Goal: Transaction & Acquisition: Purchase product/service

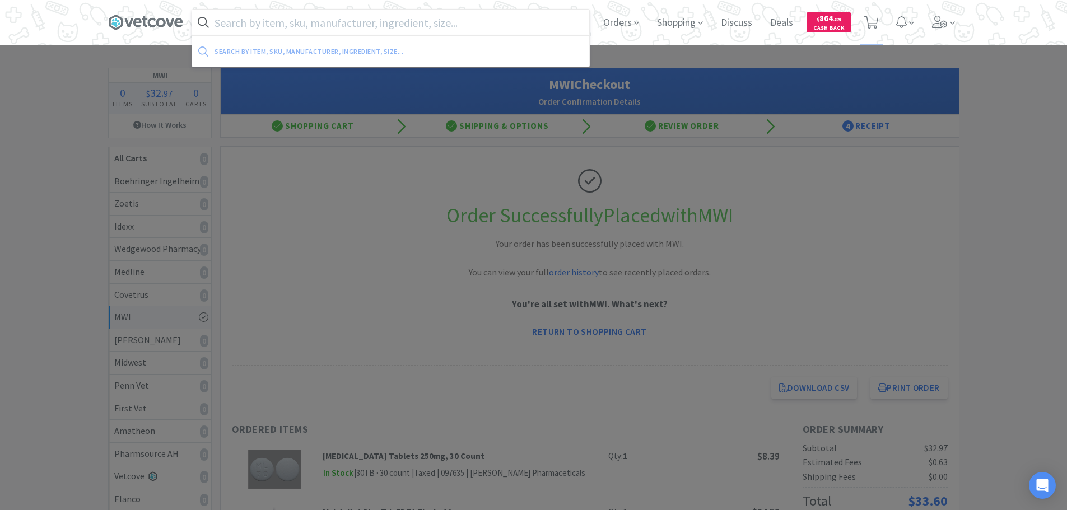
click at [396, 24] on input "text" at bounding box center [390, 23] width 397 height 26
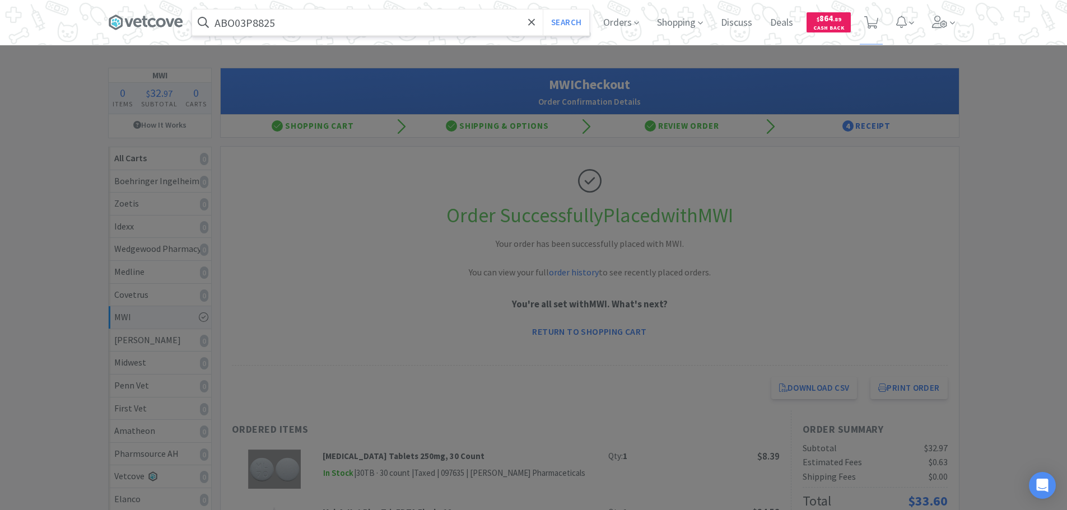
type input "ABO03P8825"
click at [543, 10] on button "Search" at bounding box center [566, 23] width 46 height 26
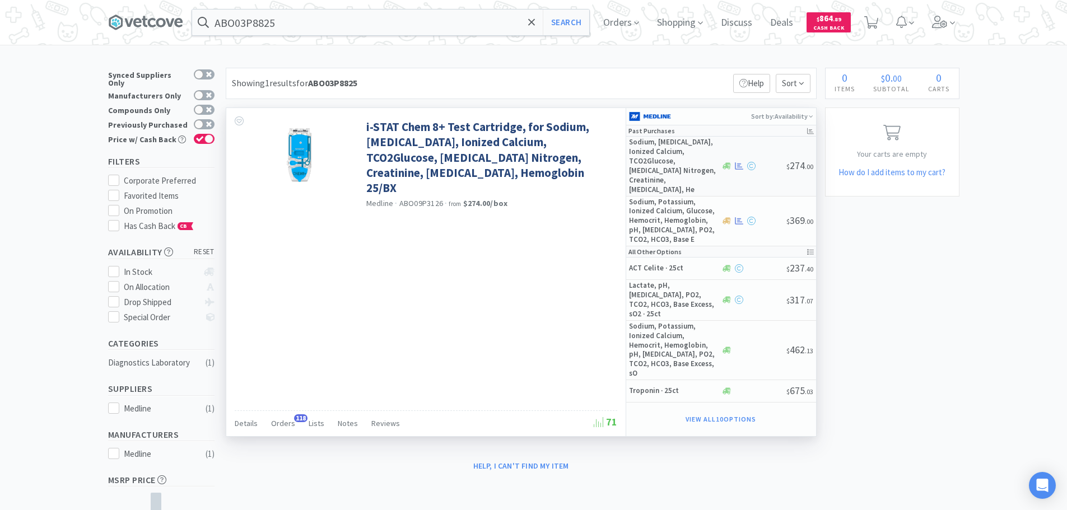
click at [770, 162] on div at bounding box center [754, 166] width 66 height 8
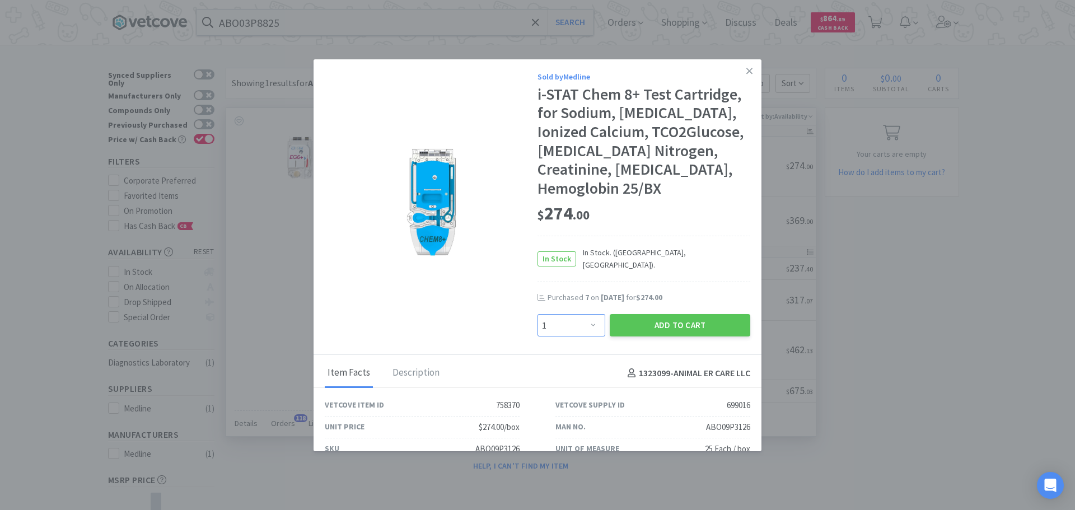
click at [578, 314] on select "Enter Quantity 1 2 3 4 5 6 7 8 9 10 11 12 13 14 15 16 17 18 19 20 Enter Quantity" at bounding box center [572, 325] width 68 height 22
select select "5"
click at [538, 314] on select "Enter Quantity 1 2 3 4 5 6 7 8 9 10 11 12 13 14 15 16 17 18 19 20 Enter Quantity" at bounding box center [572, 325] width 68 height 22
click at [645, 314] on button "Add to Cart" at bounding box center [680, 325] width 141 height 22
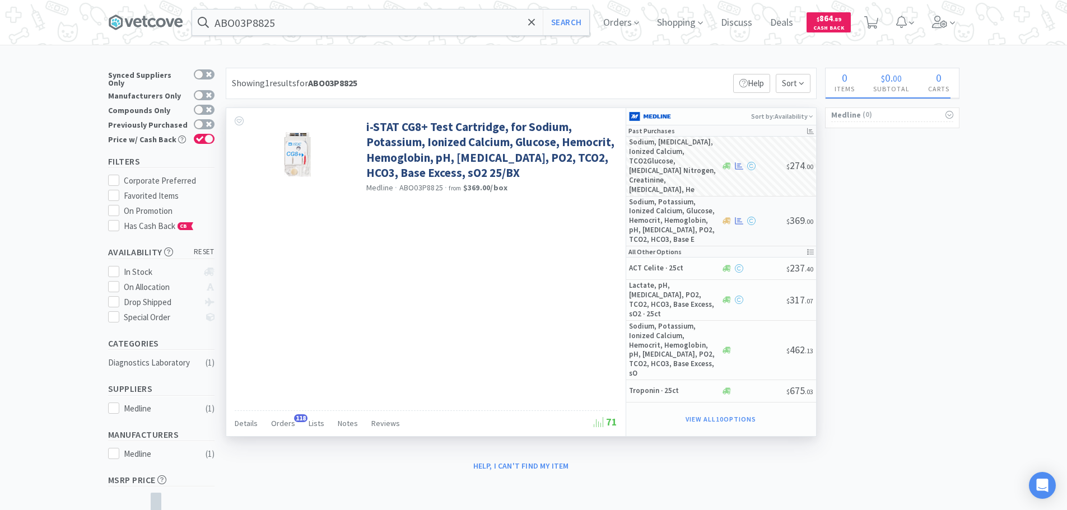
click at [771, 217] on div at bounding box center [754, 221] width 66 height 8
select select "1"
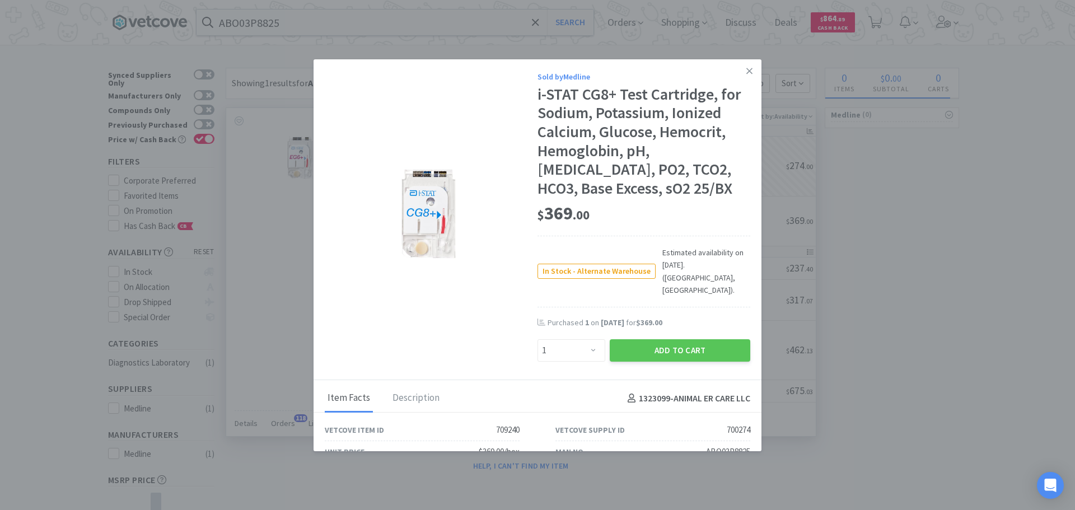
drag, startPoint x: 701, startPoint y: 325, endPoint x: 771, endPoint y: 260, distance: 95.1
click at [702, 339] on button "Add to Cart" at bounding box center [680, 350] width 141 height 22
select select "5"
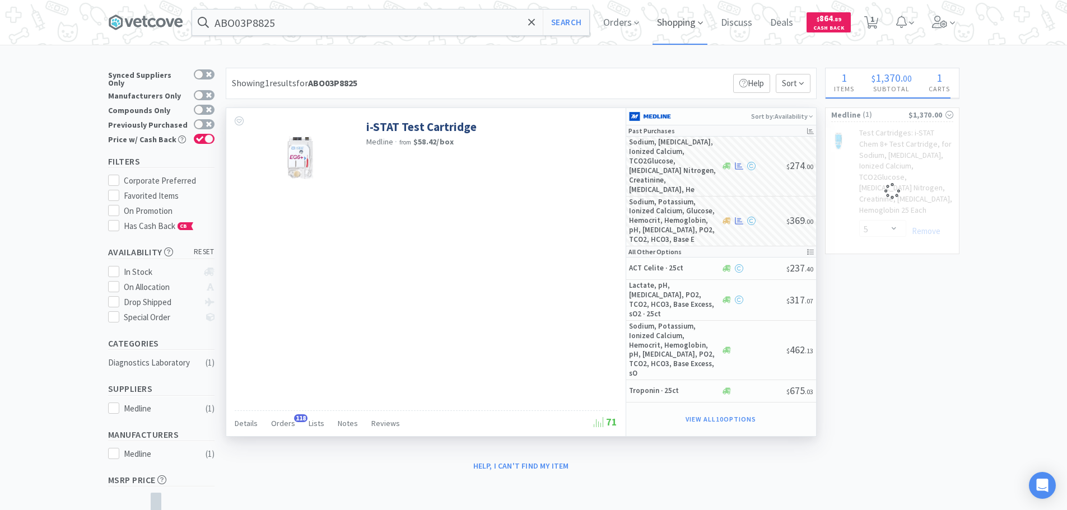
select select "1"
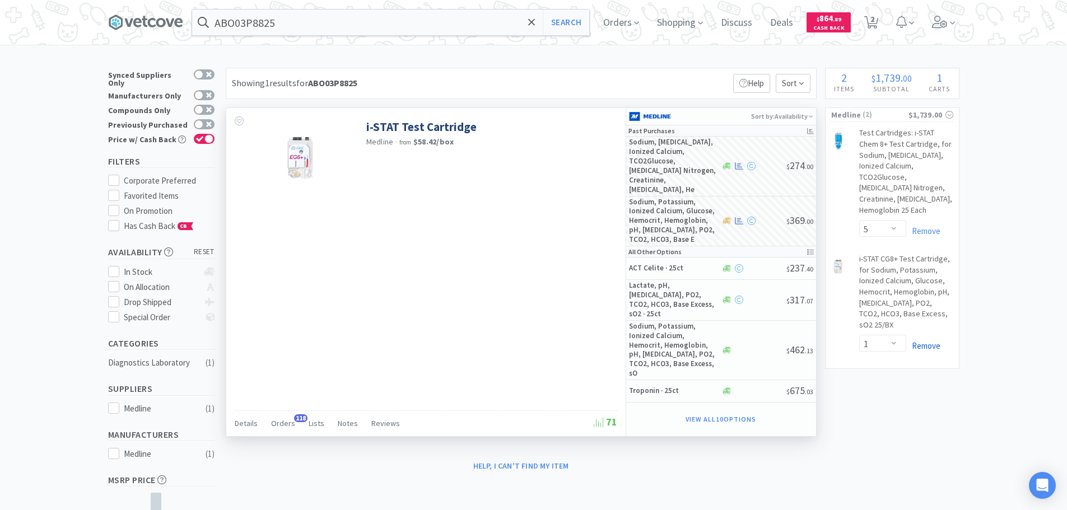
click at [925, 341] on link "Remove" at bounding box center [923, 346] width 34 height 11
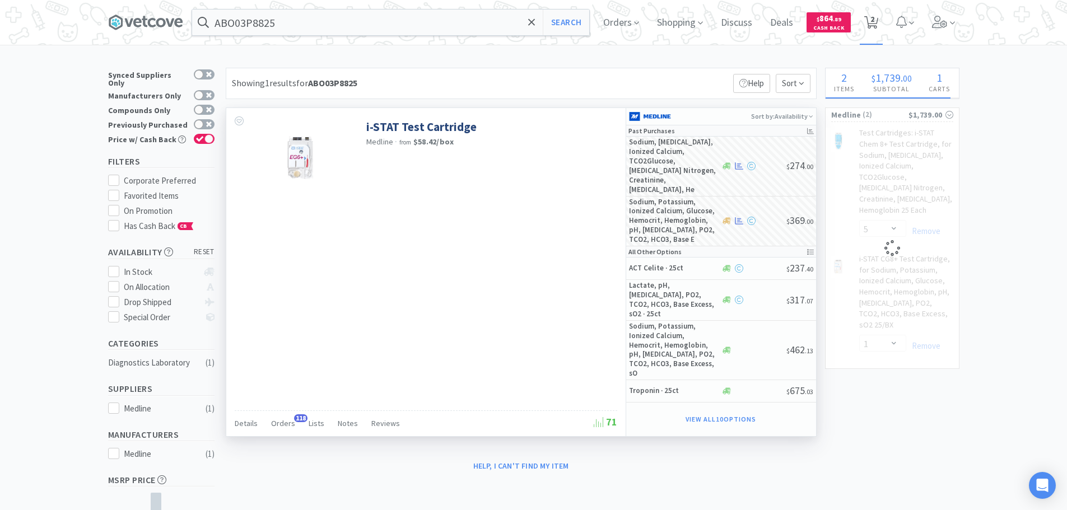
click at [878, 21] on icon at bounding box center [871, 22] width 14 height 12
select select "5"
select select "1"
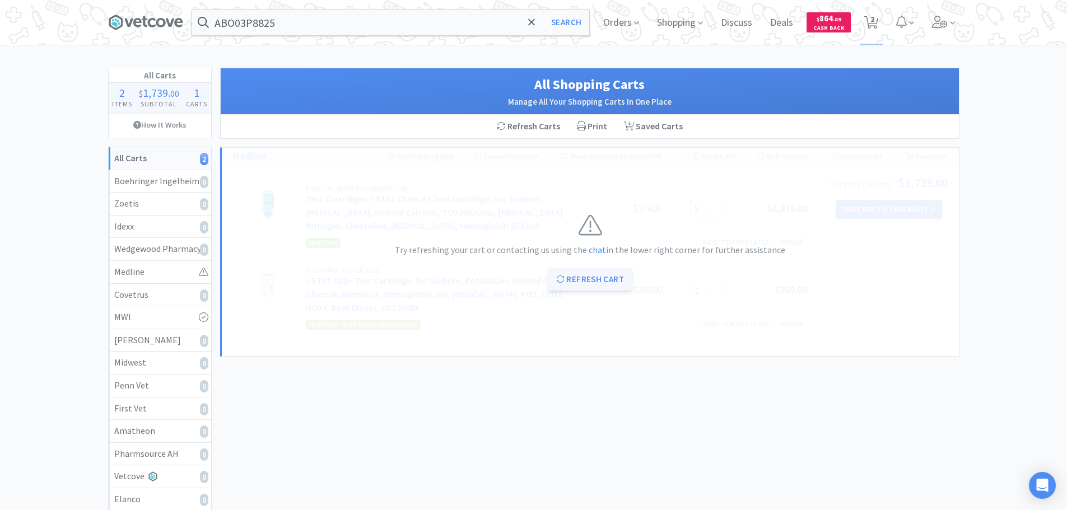
click at [590, 280] on button "Refresh Cart" at bounding box center [589, 279] width 83 height 22
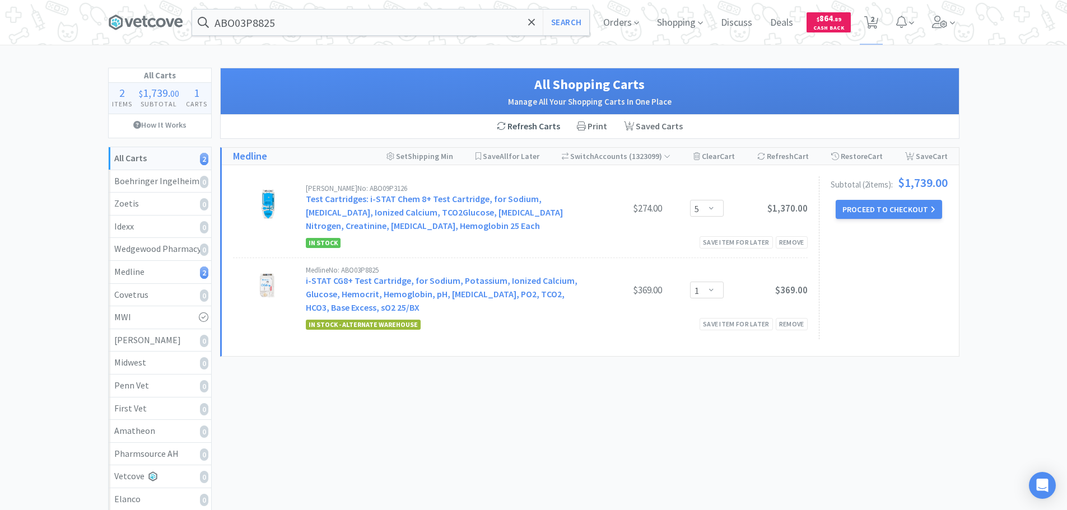
click at [532, 123] on div "Refresh Carts" at bounding box center [528, 127] width 80 height 24
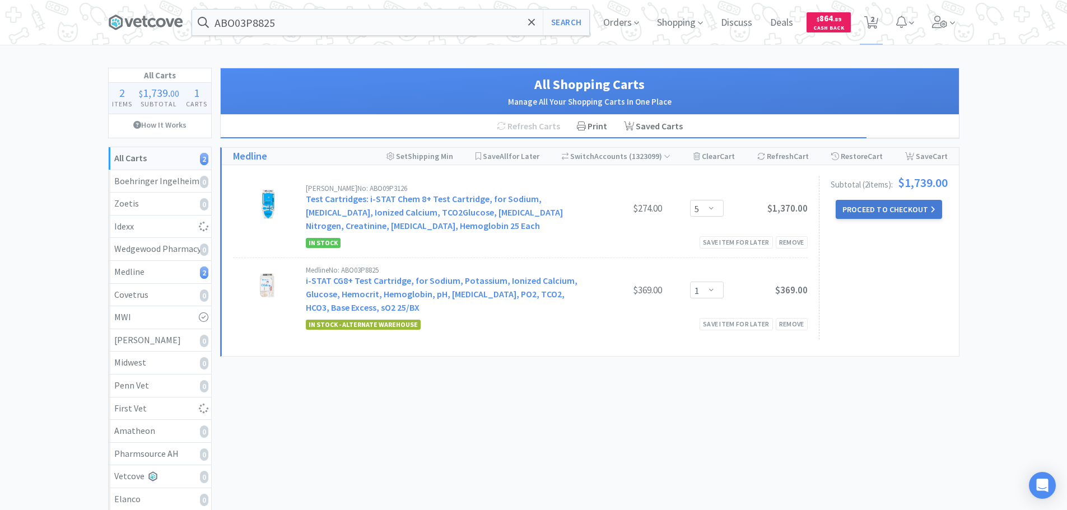
click at [877, 216] on button "Proceed to Checkout" at bounding box center [889, 209] width 106 height 19
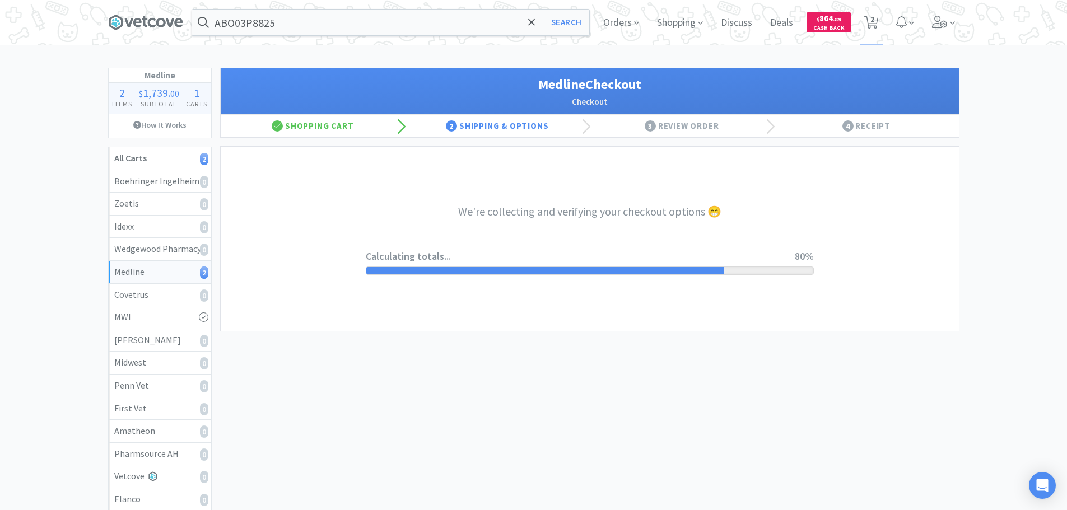
select select "7c1b672e5998c24572f3a1527d01e6d9"
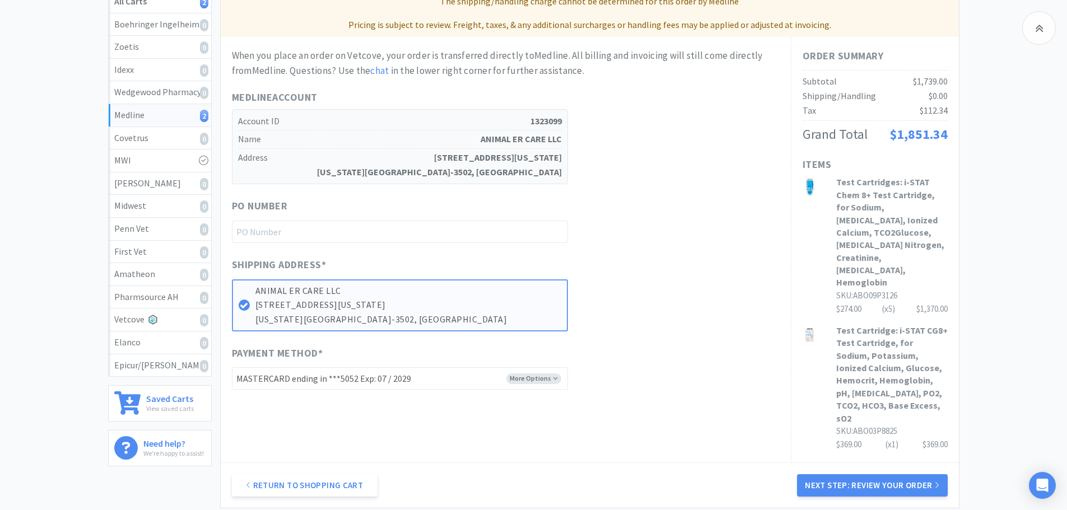
scroll to position [168, 0]
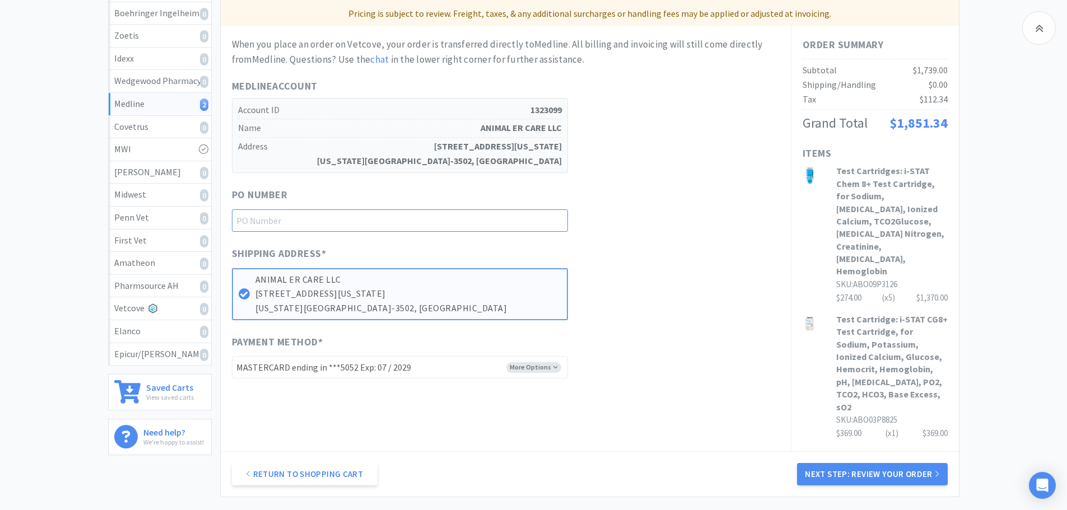
click at [386, 221] on input "text" at bounding box center [400, 220] width 336 height 22
paste input "1145235"
type input "1145235"
click at [664, 229] on div "PO Number 1145235" at bounding box center [506, 209] width 548 height 45
click at [884, 463] on button "Next Step: Review Your Order" at bounding box center [872, 474] width 150 height 22
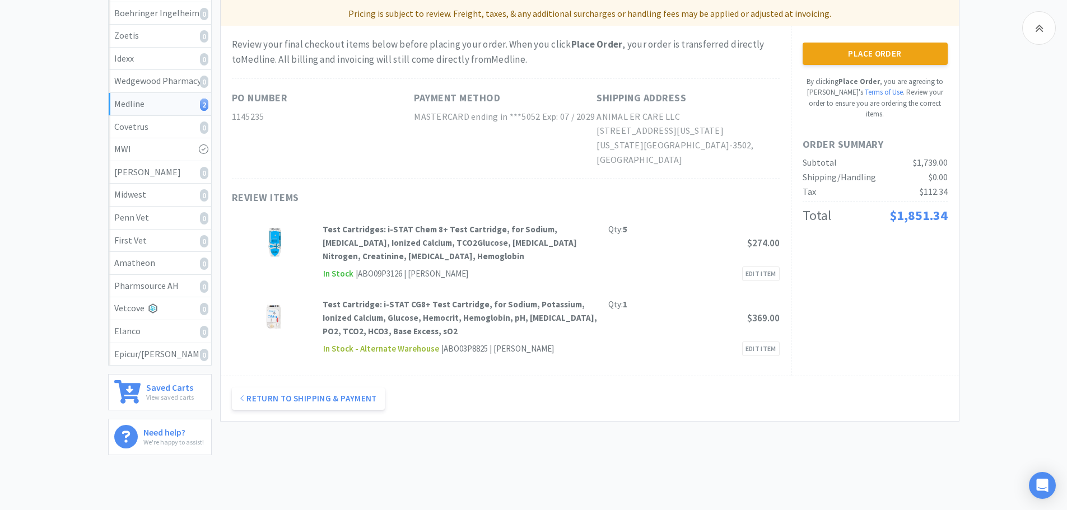
scroll to position [0, 0]
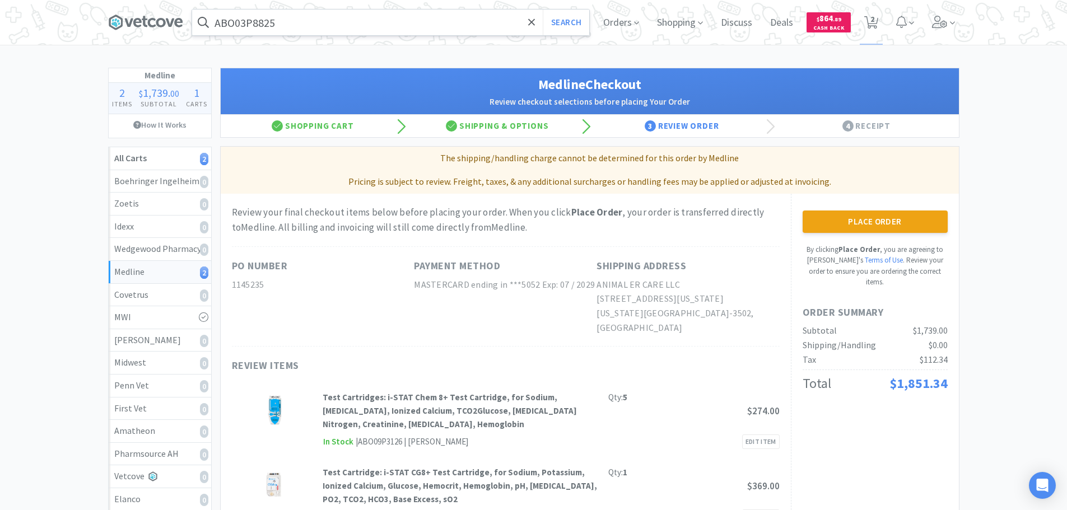
click at [414, 24] on input "ABO03P8825" at bounding box center [390, 23] width 397 height 26
click at [838, 215] on div at bounding box center [533, 255] width 1067 height 510
click at [838, 215] on button "Place Order" at bounding box center [875, 222] width 145 height 22
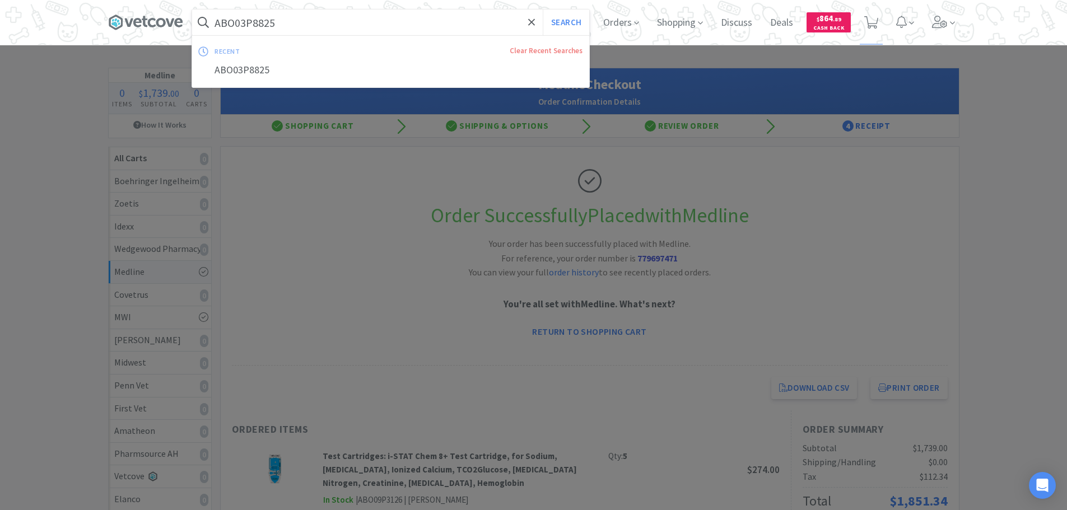
click at [361, 22] on input "ABO03P8825" at bounding box center [390, 23] width 397 height 26
paste input "DOXYCYSUS0074VC"
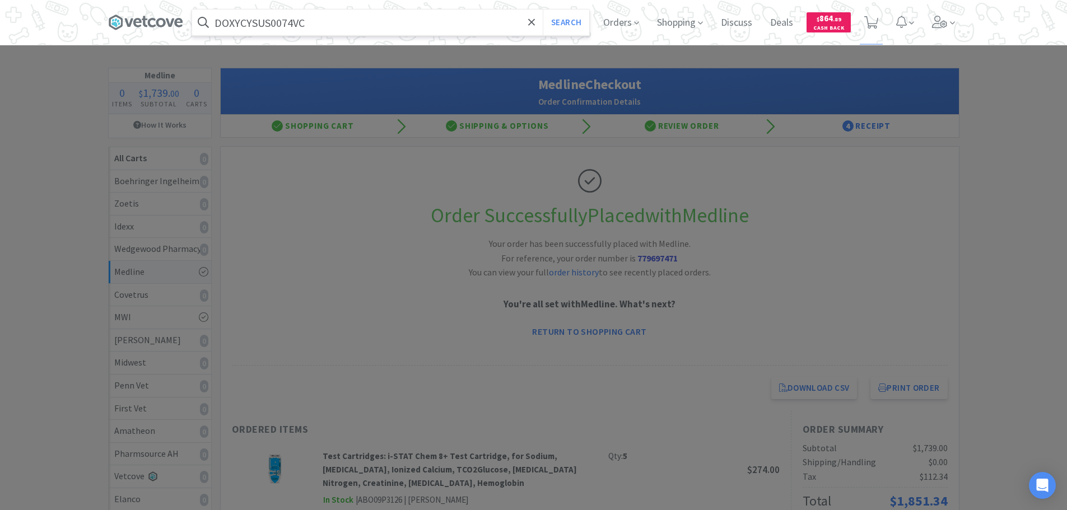
type input "DOXYCYSUS0074VC"
click at [543, 10] on button "Search" at bounding box center [566, 23] width 46 height 26
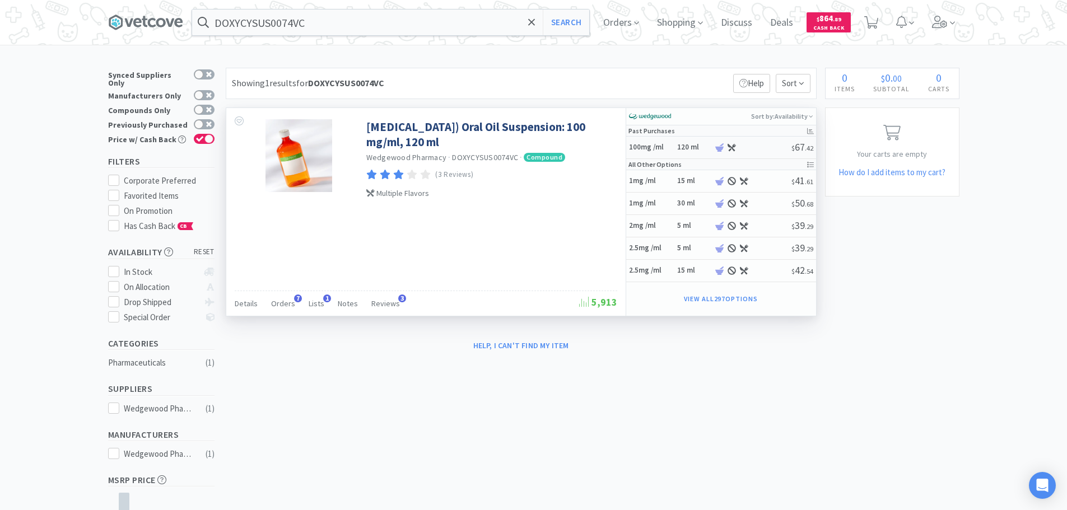
click at [765, 143] on div at bounding box center [752, 147] width 77 height 8
select select "45"
select select "1"
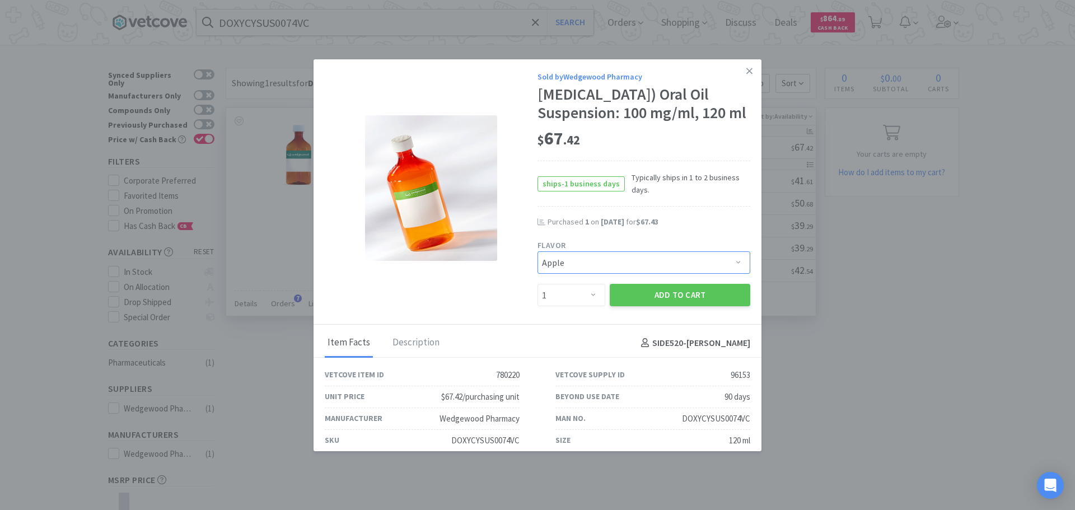
click at [609, 274] on select "Pick a Flavor Apple Apple-Molasses Apple/Marshmallow Banana Banana-Marshmallow …" at bounding box center [644, 262] width 213 height 22
click at [538, 271] on select "Pick a Flavor Apple Apple-Molasses Apple/Marshmallow Banana Banana-Marshmallow …" at bounding box center [644, 262] width 213 height 22
drag, startPoint x: 653, startPoint y: 283, endPoint x: 646, endPoint y: 273, distance: 12.0
click at [653, 274] on select "Pick a Flavor Apple Apple-Molasses Apple/Marshmallow Banana Banana-Marshmallow …" at bounding box center [644, 262] width 213 height 22
select select "155"
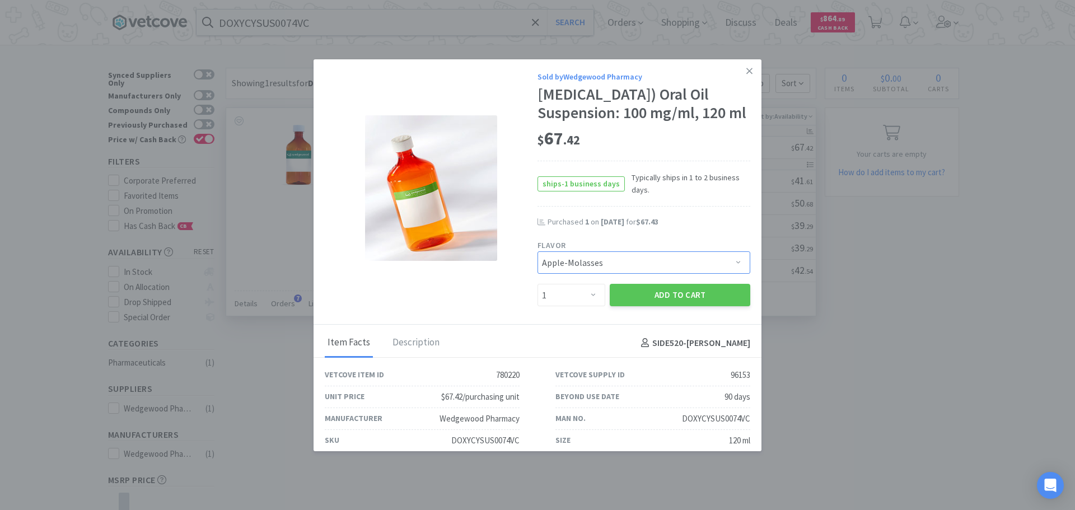
click at [538, 271] on select "Pick a Flavor Apple Apple-Molasses Apple/Marshmallow Banana Banana-Marshmallow …" at bounding box center [644, 262] width 213 height 22
click at [669, 306] on button "Add to Cart" at bounding box center [680, 295] width 141 height 22
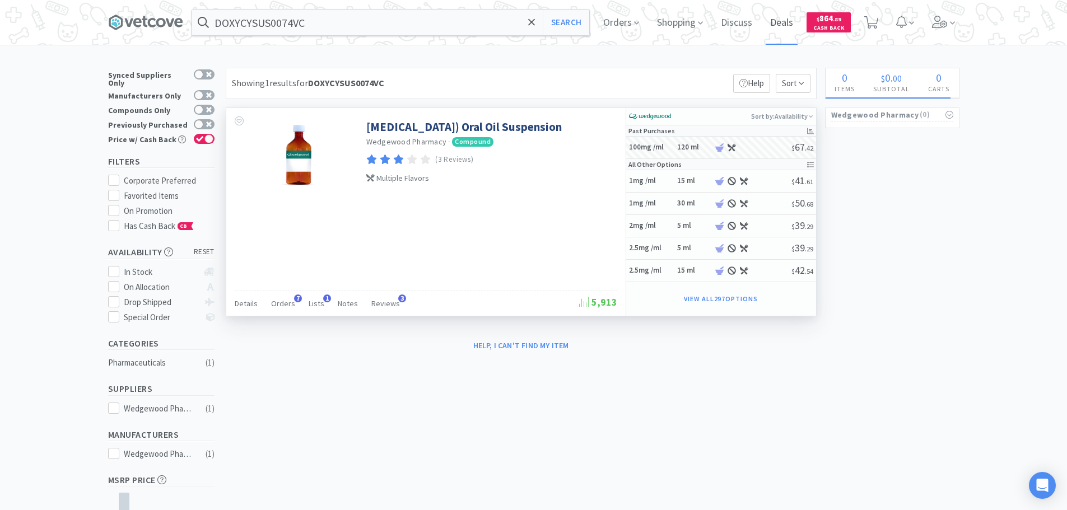
select select "1"
click at [874, 23] on span "1" at bounding box center [872, 19] width 4 height 45
select select "1"
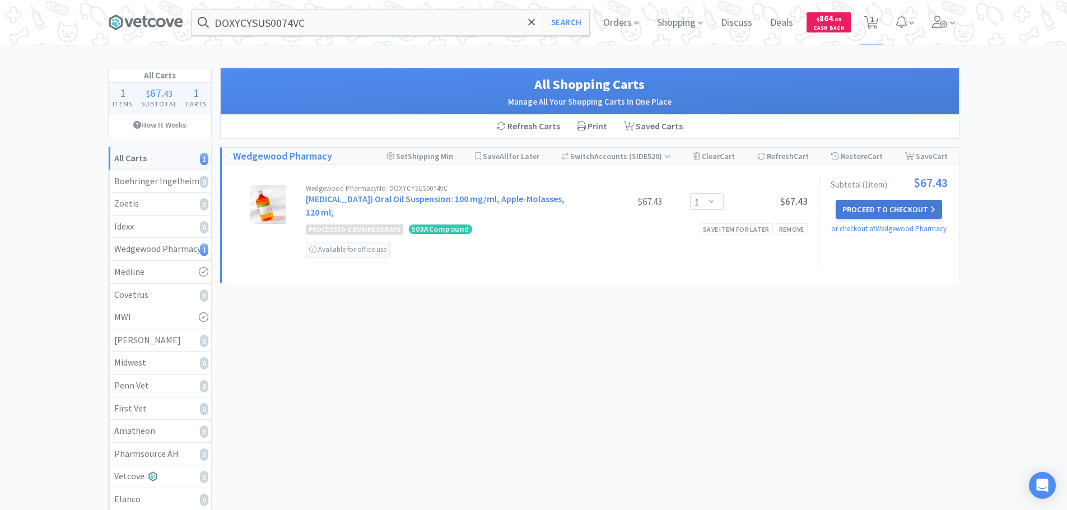
click at [914, 206] on button "Proceed to Checkout" at bounding box center [889, 209] width 106 height 19
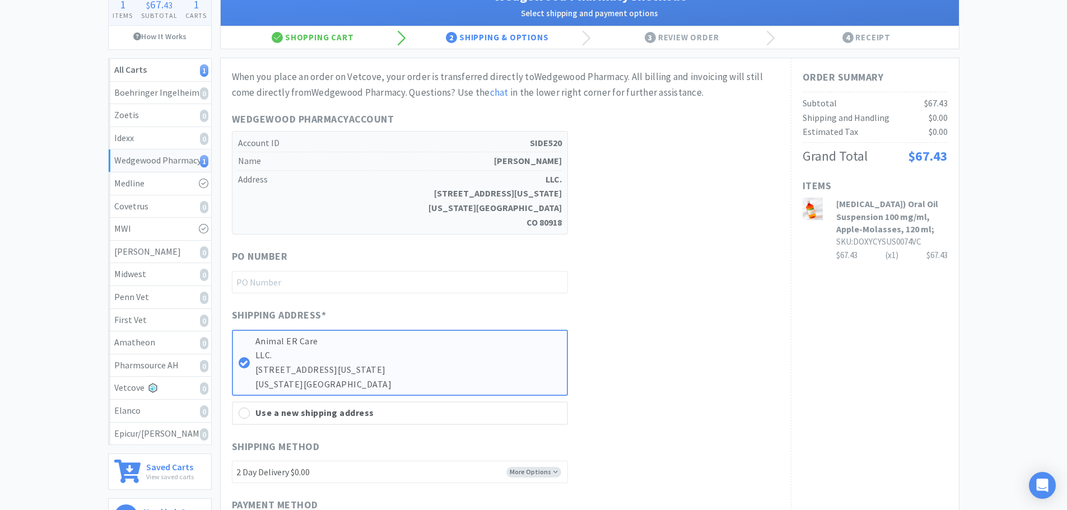
scroll to position [112, 0]
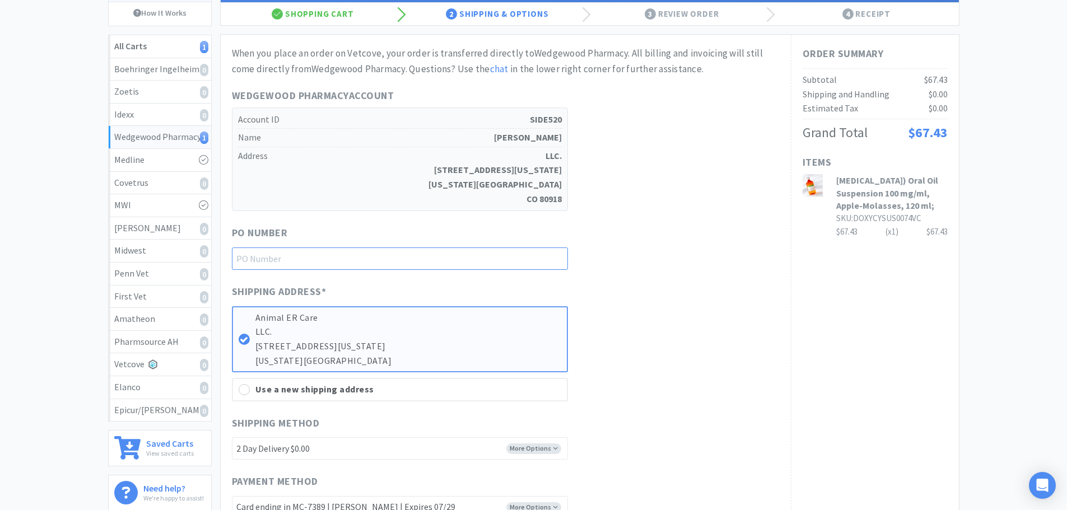
paste input "1145240"
type input "1145240"
click at [673, 187] on div "Wedgewood Pharmacy Account Account ID SIDE520 Name [PERSON_NAME] Address LLC. […" at bounding box center [506, 149] width 548 height 123
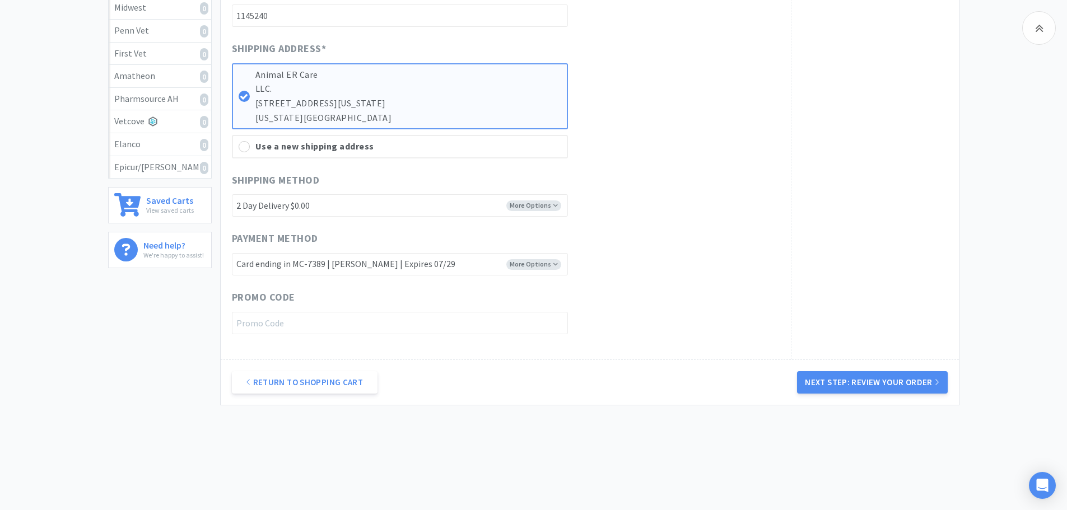
scroll to position [365, 0]
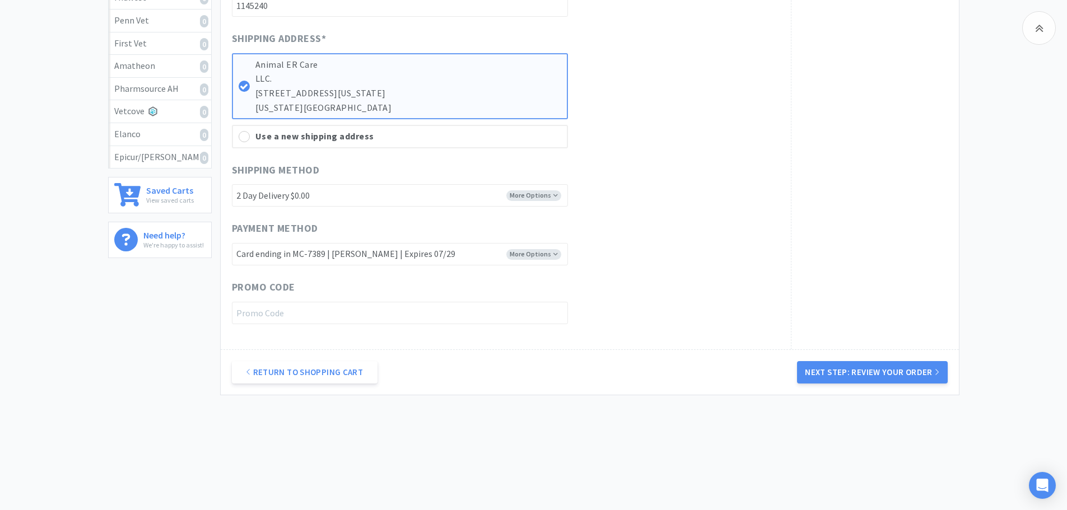
click at [857, 353] on div "Return to Shopping Cart Next Step: Review Your Order" at bounding box center [590, 371] width 738 height 45
click at [871, 383] on button "Next Step: Review Your Order" at bounding box center [872, 372] width 150 height 22
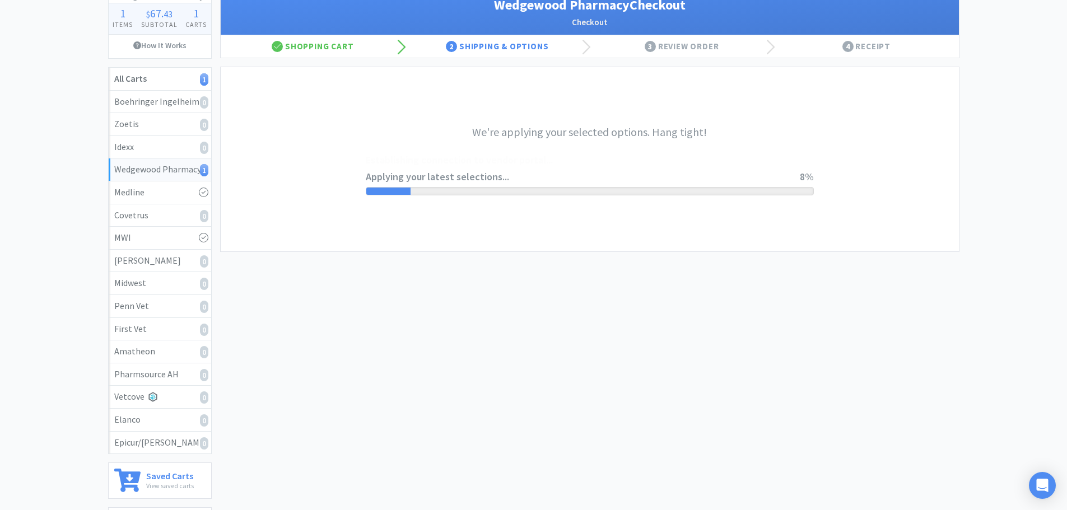
scroll to position [0, 0]
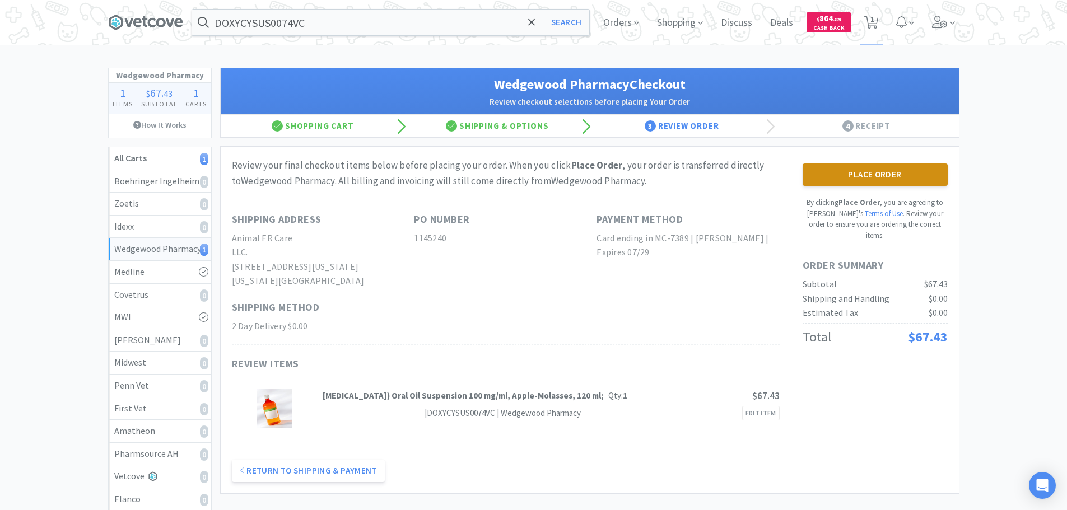
click at [852, 179] on button "Place Order" at bounding box center [875, 175] width 145 height 22
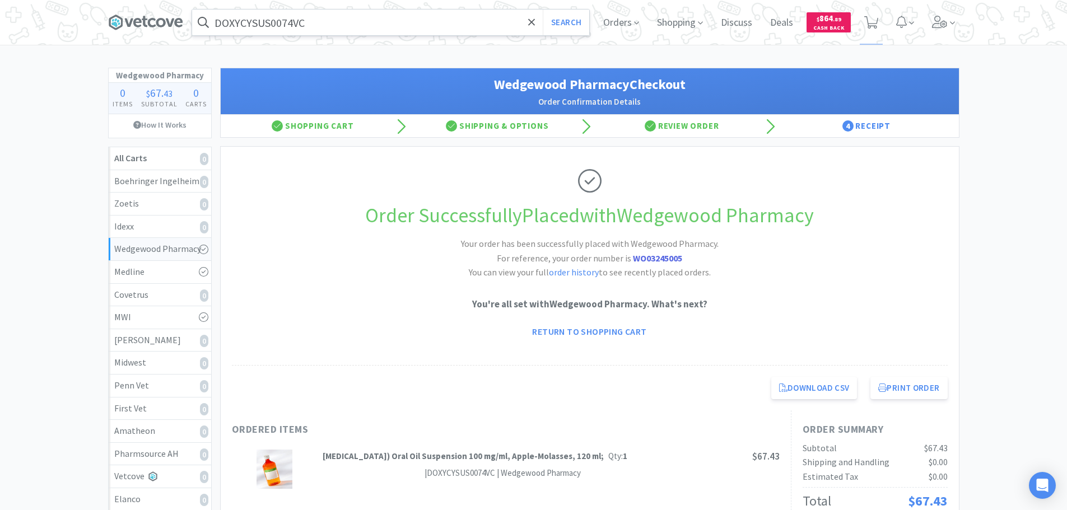
click at [382, 18] on input "DOXYCYSUS0074VC" at bounding box center [390, 23] width 397 height 26
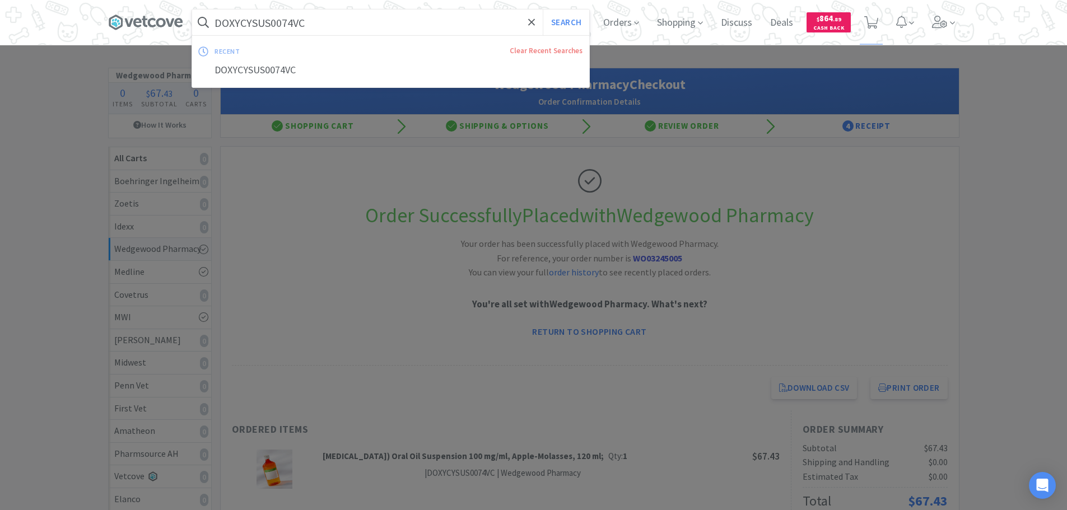
paste input "[PHONE_NUMBER]"
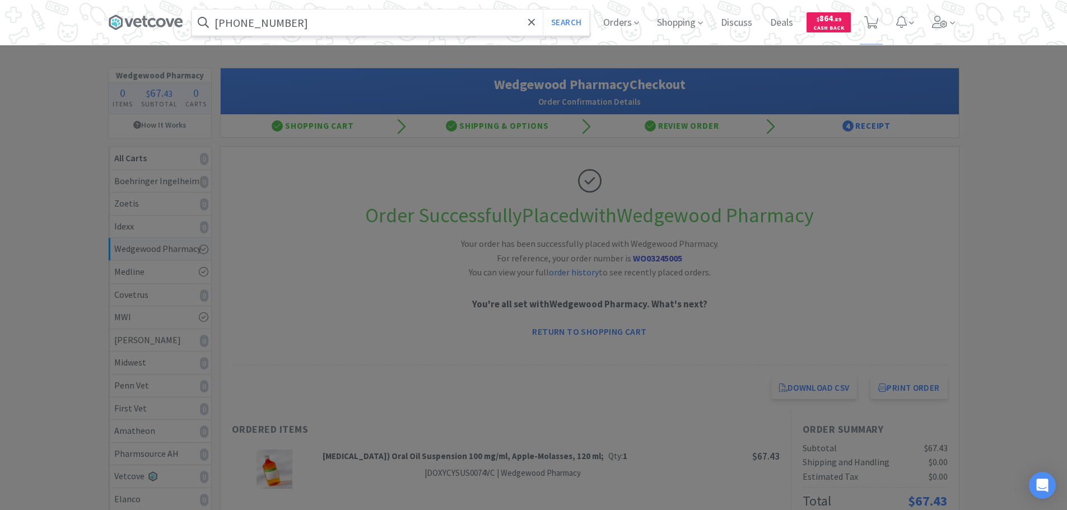
type input "[PHONE_NUMBER]"
click at [543, 10] on button "Search" at bounding box center [566, 23] width 46 height 26
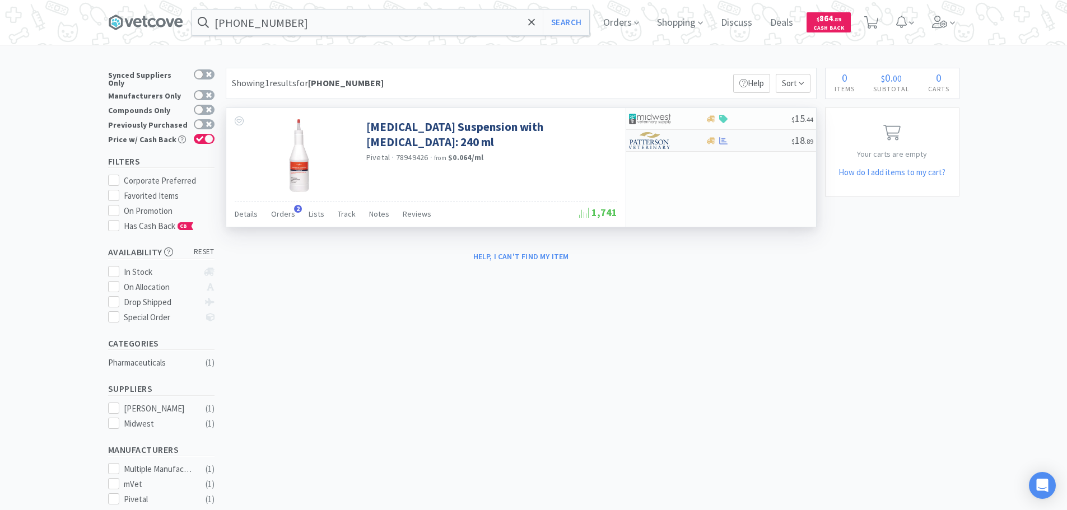
click at [749, 142] on div at bounding box center [749, 141] width 86 height 8
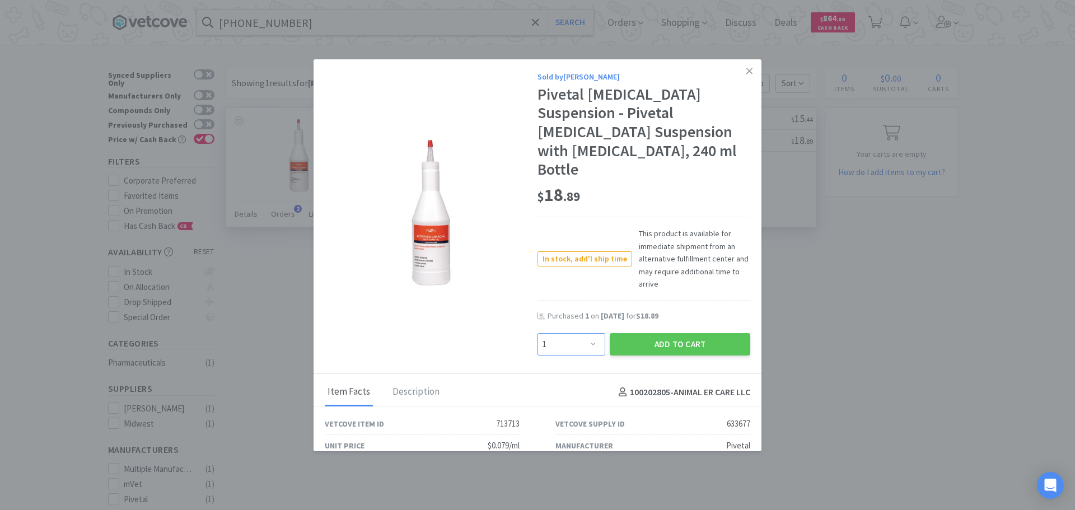
click at [565, 333] on select "Enter Quantity 1 2 3 4 5 6 7 8 9 10 11 12 13 14 15 16 17 18 19 20 Enter Quantity" at bounding box center [572, 344] width 68 height 22
select select "2"
click at [538, 333] on select "Enter Quantity 1 2 3 4 5 6 7 8 9 10 11 12 13 14 15 16 17 18 19 20 Enter Quantity" at bounding box center [572, 344] width 68 height 22
click at [631, 333] on button "Add to Cart" at bounding box center [680, 344] width 141 height 22
select select "2"
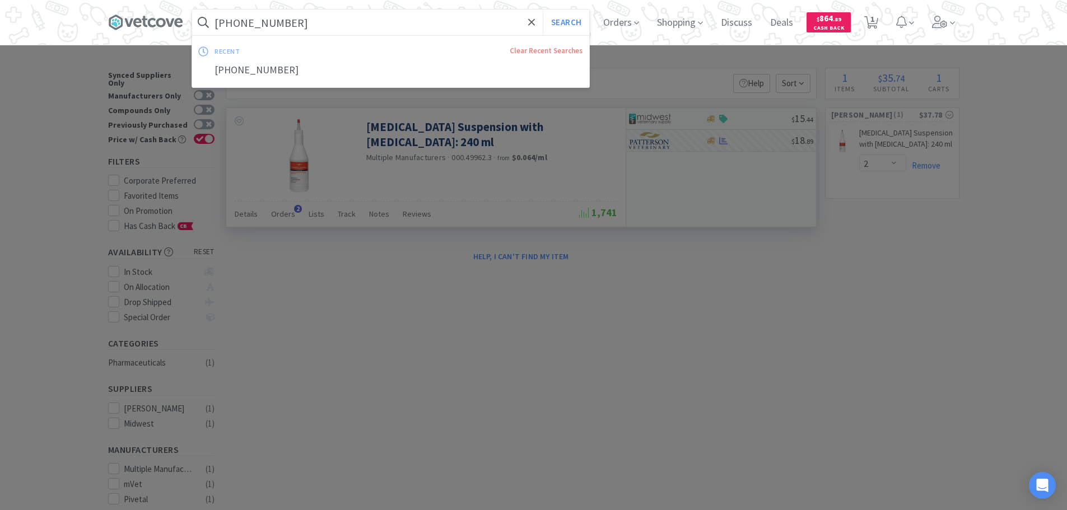
click at [388, 22] on input "[PHONE_NUMBER]" at bounding box center [390, 23] width 397 height 26
paste input "00.49964.3"
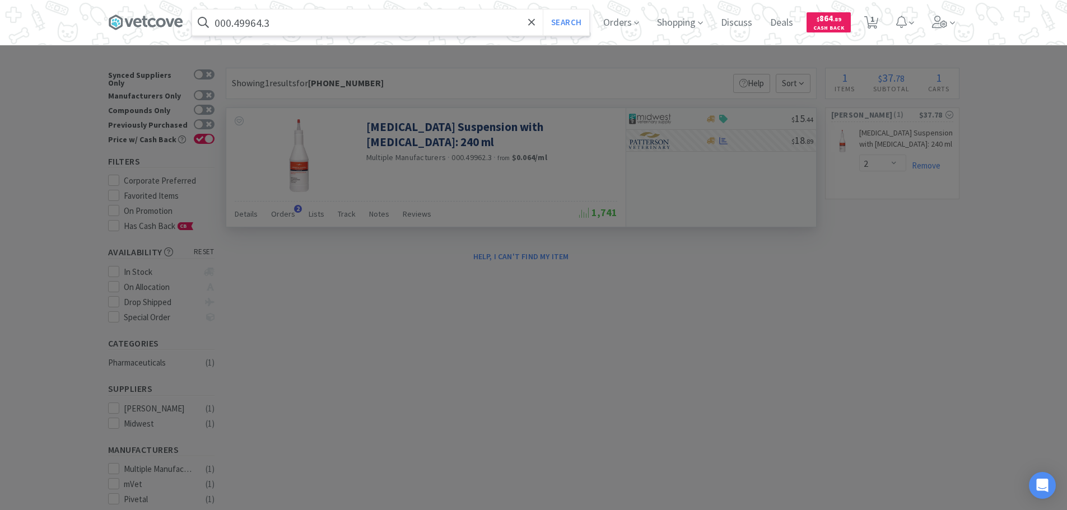
type input "000.49964.3"
click at [543, 10] on button "Search" at bounding box center [566, 23] width 46 height 26
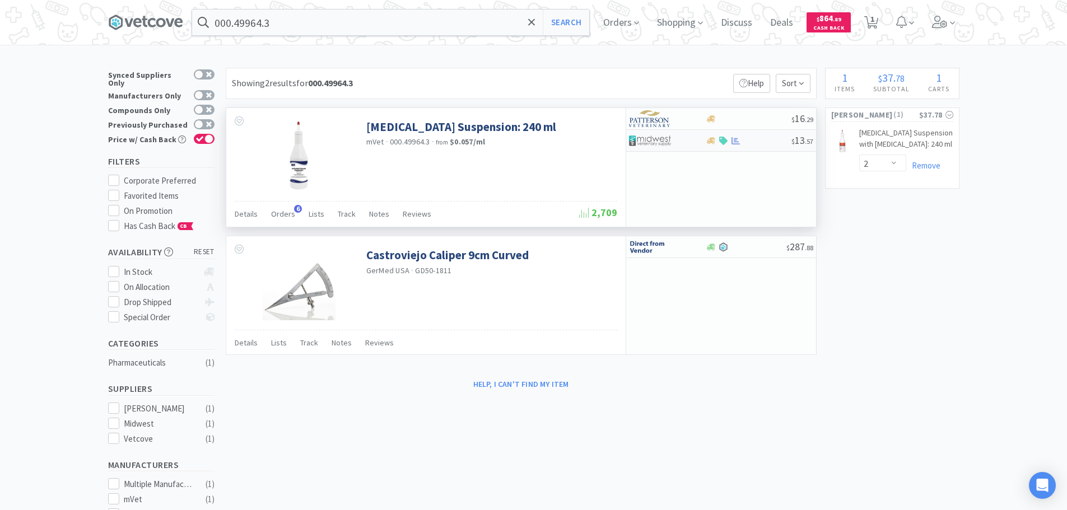
click at [768, 136] on div "$ 13 . 57" at bounding box center [721, 141] width 190 height 22
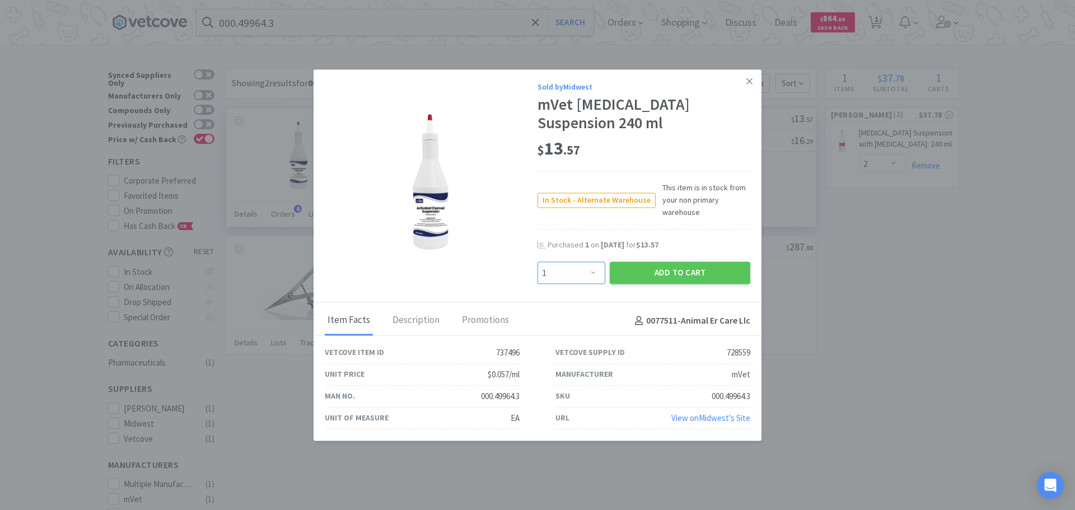
click at [580, 269] on select "Enter Quantity 1 2 3 4 5 6 7 8 9 10 11 12 13 14 15 16 17 18 19 20 Enter Quantity" at bounding box center [572, 273] width 68 height 22
select select "4"
click at [538, 262] on select "Enter Quantity 1 2 3 4 5 6 7 8 9 10 11 12 13 14 15 16 17 18 19 20 Enter Quantity" at bounding box center [572, 273] width 68 height 22
click at [668, 275] on button "Add to Cart" at bounding box center [680, 273] width 141 height 22
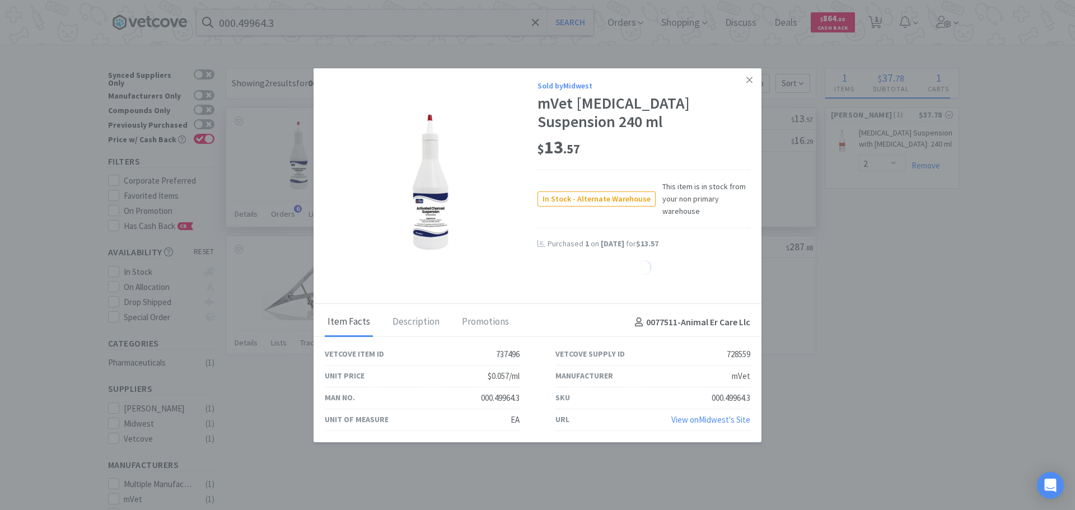
select select "4"
